Goal: Answer question/provide support

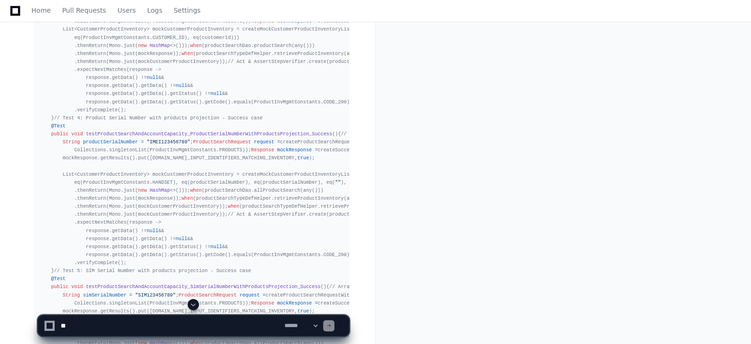
scroll to position [6834, 0]
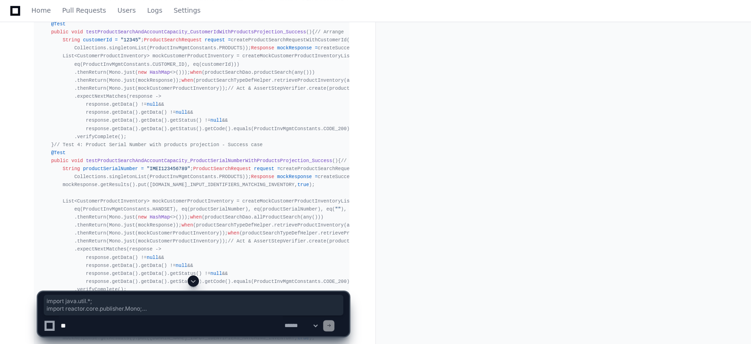
drag, startPoint x: 39, startPoint y: 32, endPoint x: 110, endPoint y: 245, distance: 224.7
copy div "import java.util.*; import reactor.core.publisher.Mono; import reactor.test.Ste…"
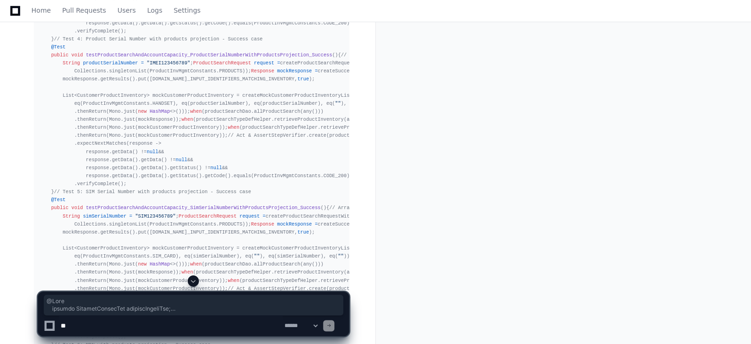
scroll to position [6927, 0]
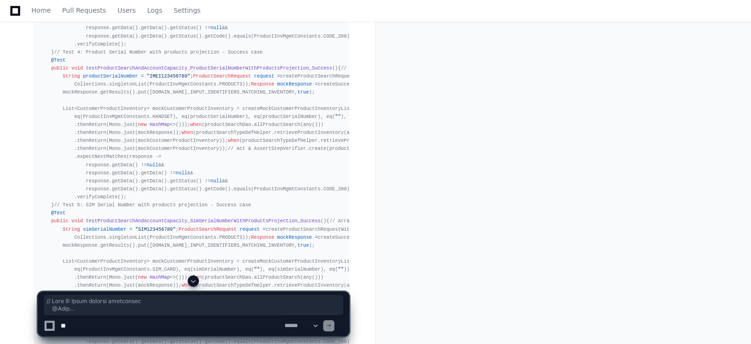
drag, startPoint x: 60, startPoint y: 260, endPoint x: 47, endPoint y: 158, distance: 102.9
copy div "// Test 1: Empty request validation @Test public void testProductSearchAndAccou…"
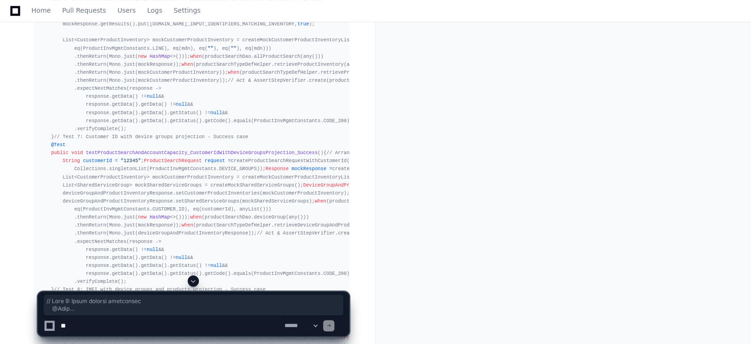
scroll to position [7315, 0]
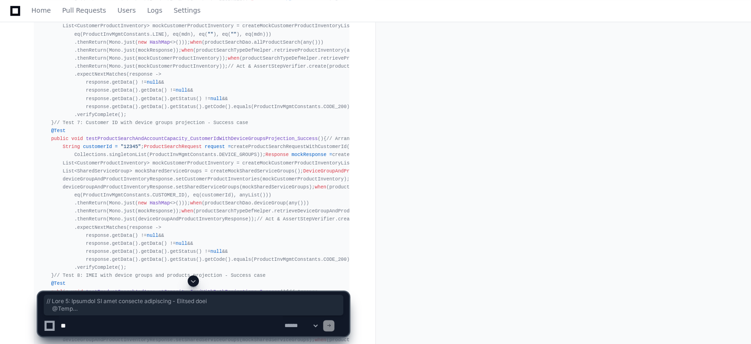
drag, startPoint x: 58, startPoint y: 286, endPoint x: 46, endPoint y: 49, distance: 237.3
copy div "// Test 3: Customer ID with products projection - Success case @Test public voi…"
